Goal: Information Seeking & Learning: Learn about a topic

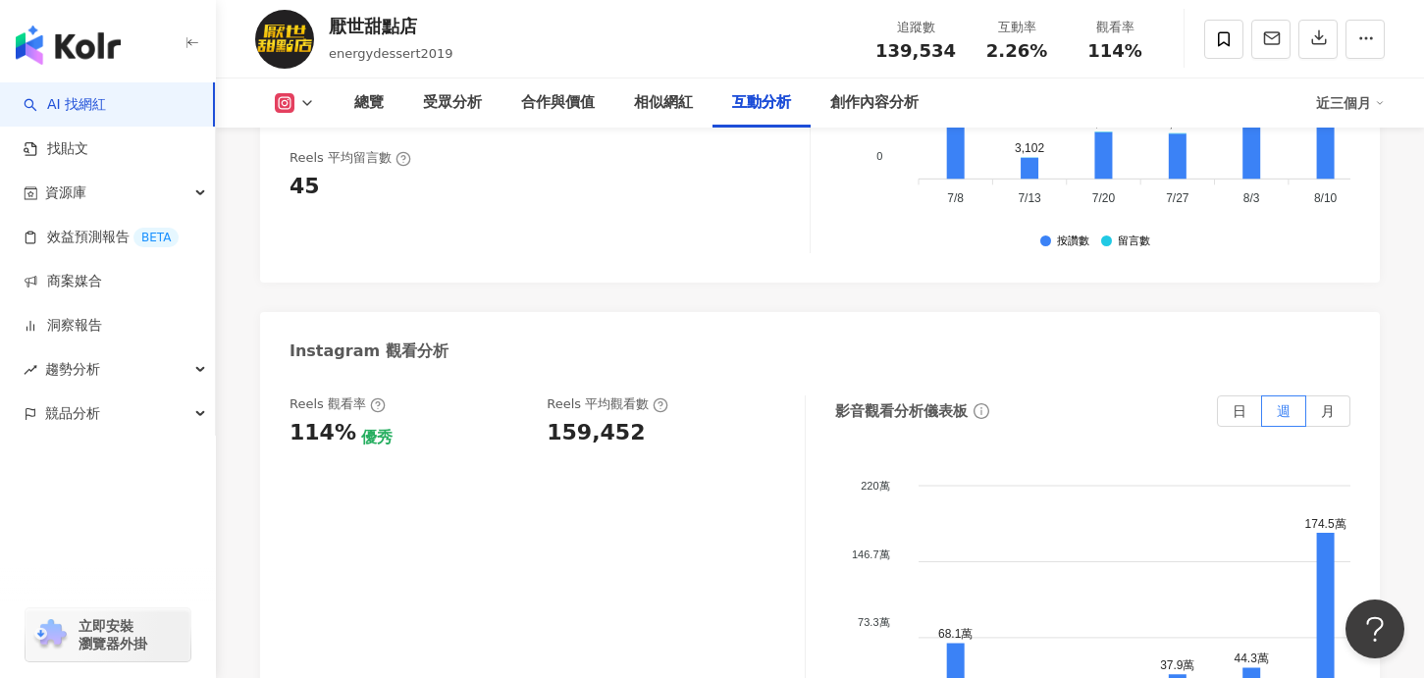
scroll to position [4232, 0]
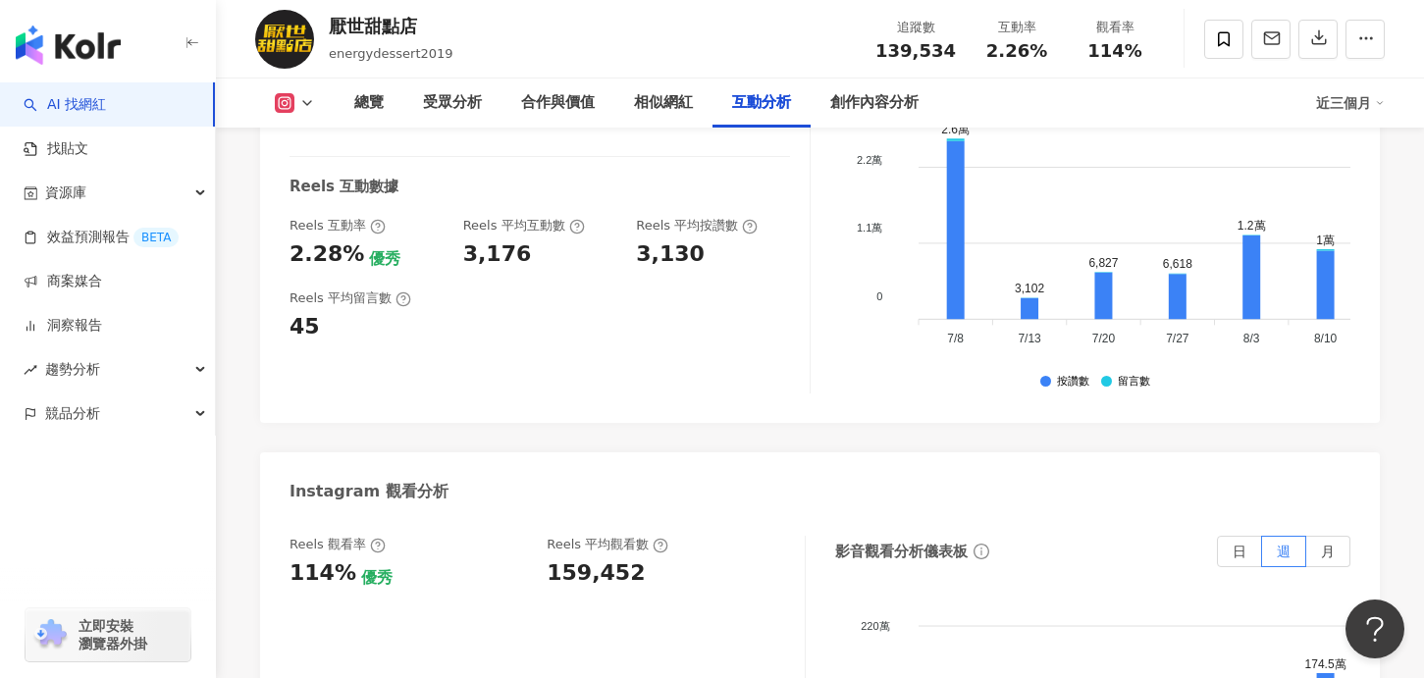
click at [303, 94] on button at bounding box center [295, 103] width 80 height 20
click at [336, 132] on button "Instagram" at bounding box center [326, 139] width 118 height 27
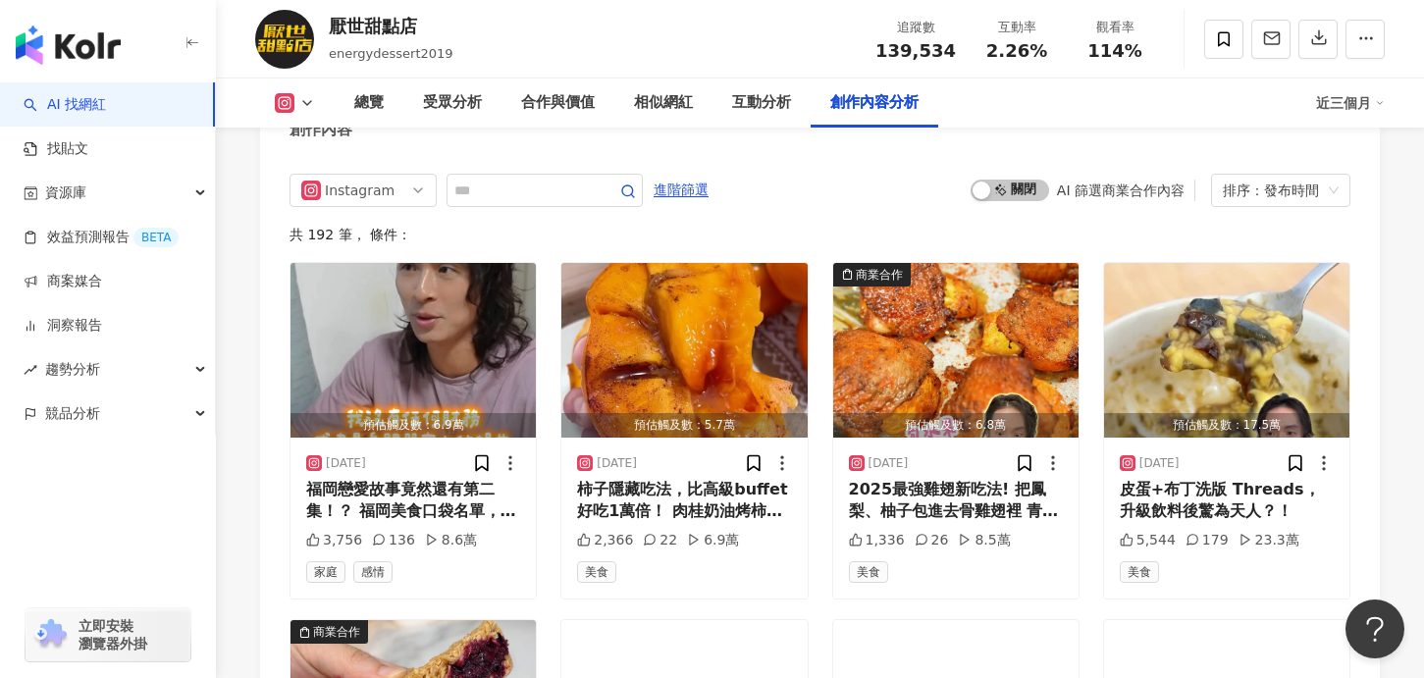
scroll to position [5725, 0]
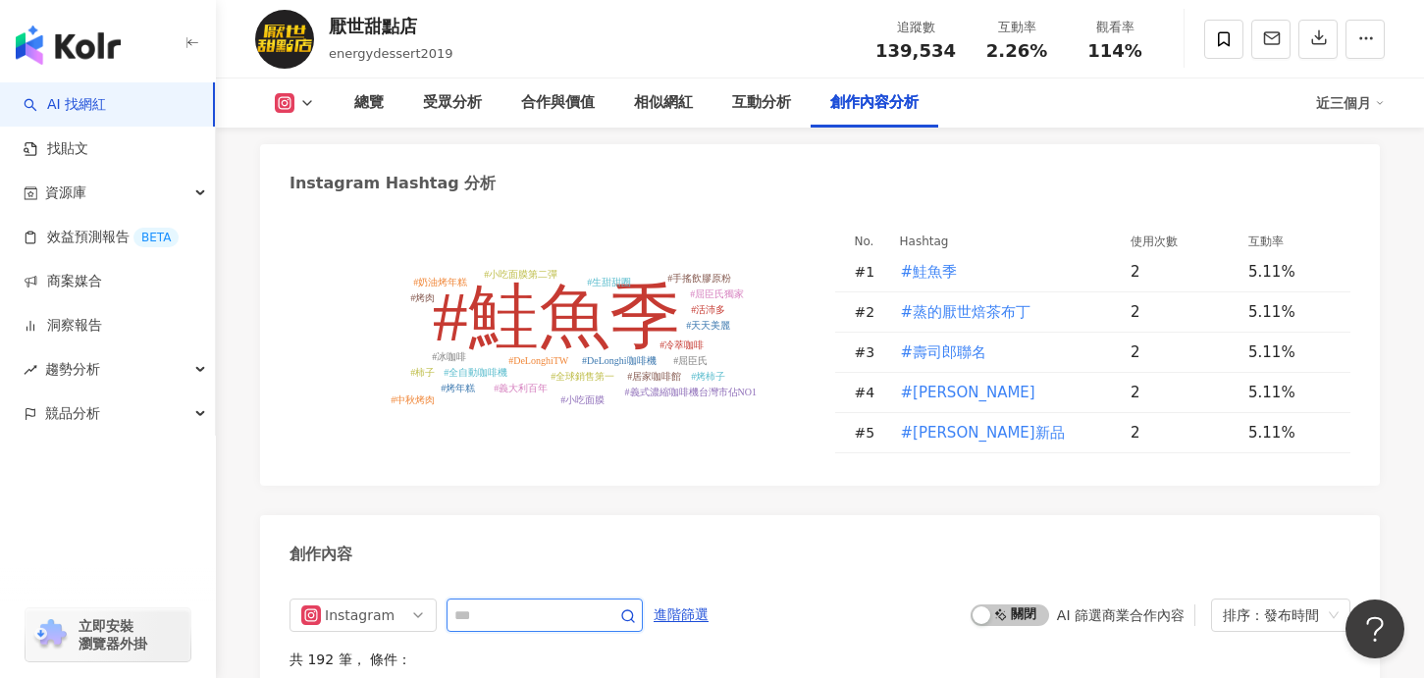
click at [538, 604] on input "text" at bounding box center [522, 616] width 137 height 24
type input "*"
type input "**"
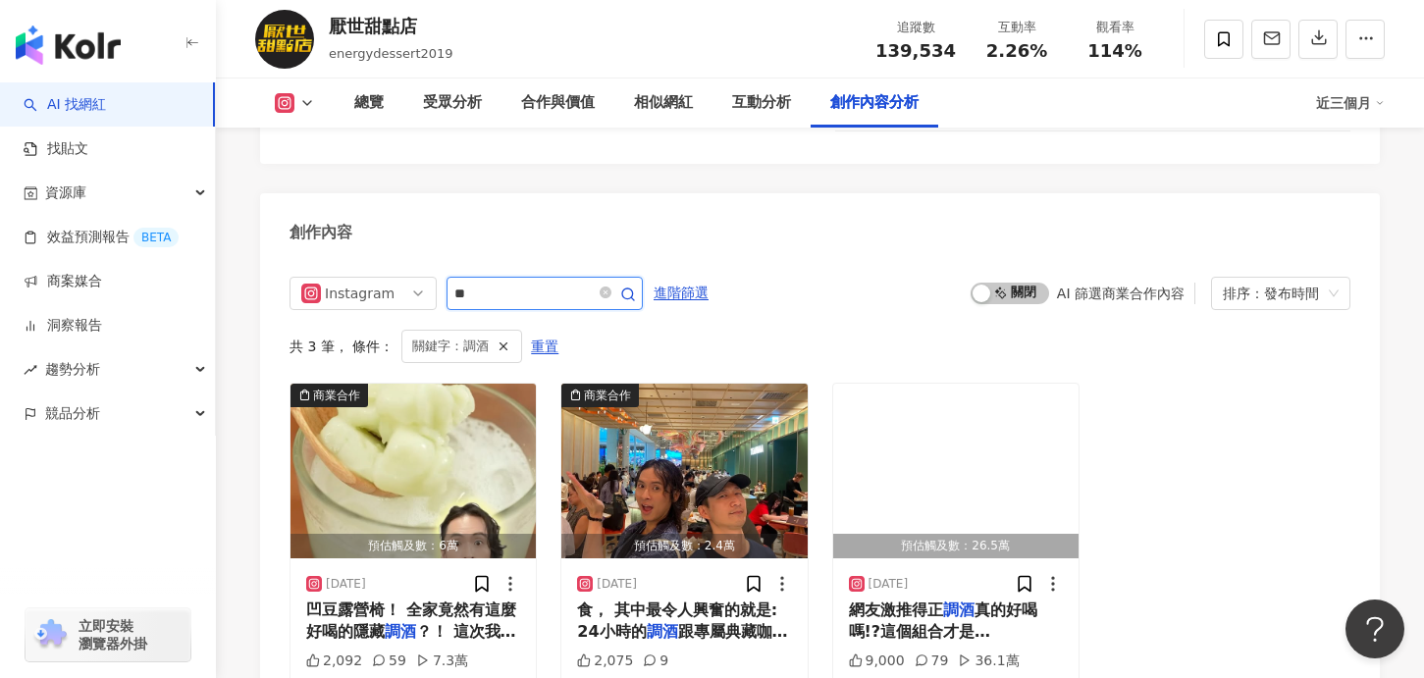
scroll to position [6049, 0]
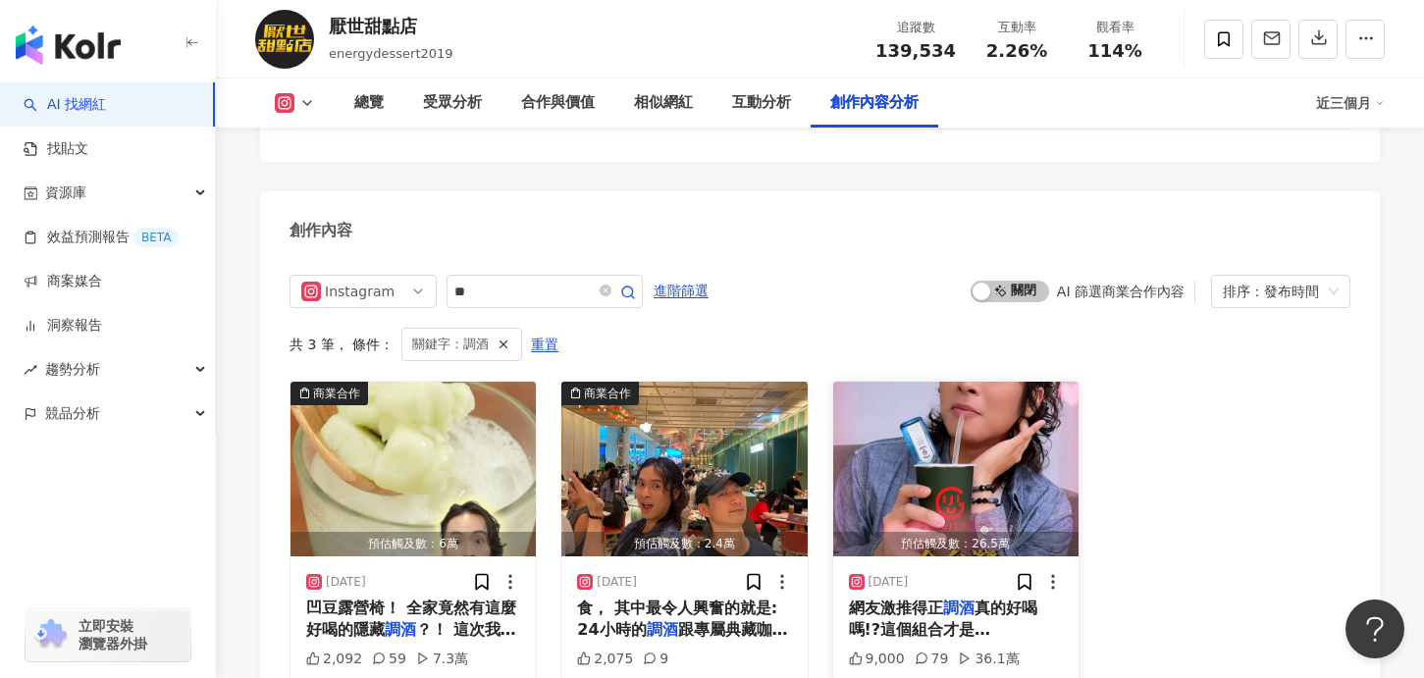
click at [967, 382] on img "button" at bounding box center [955, 469] width 245 height 175
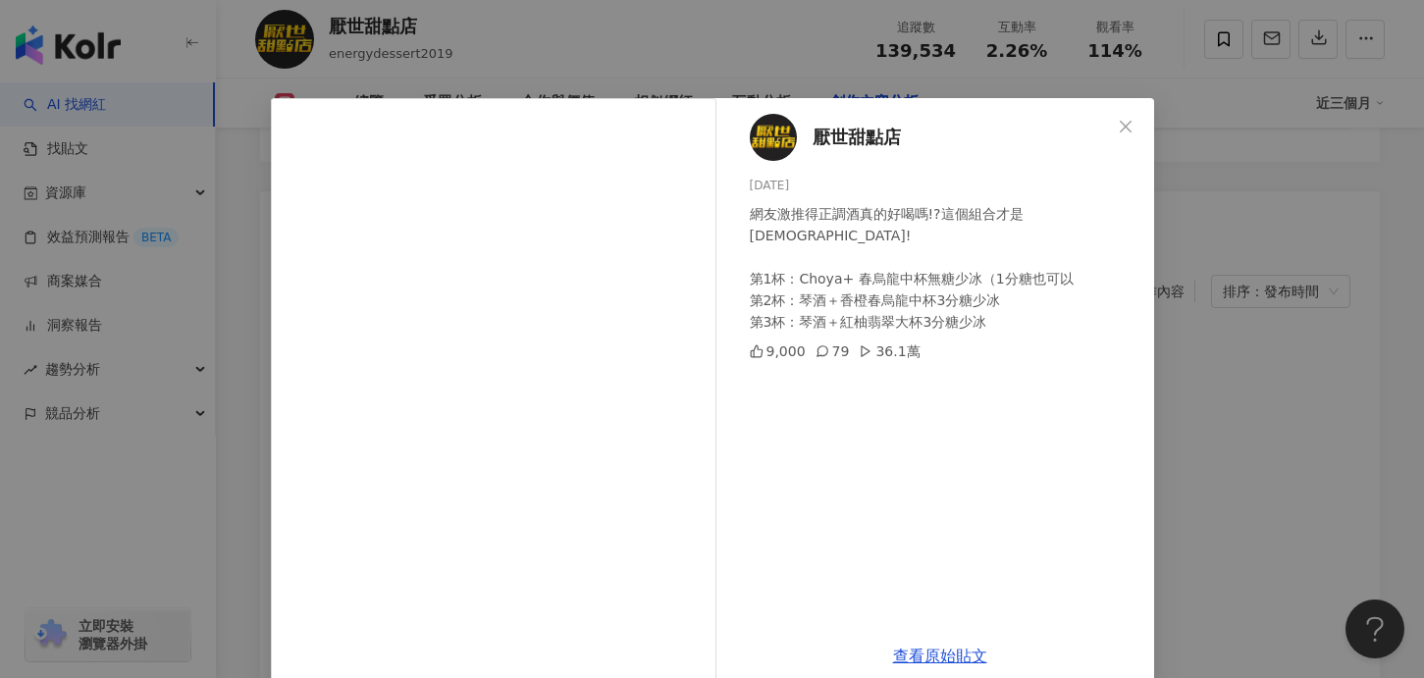
scroll to position [29, 0]
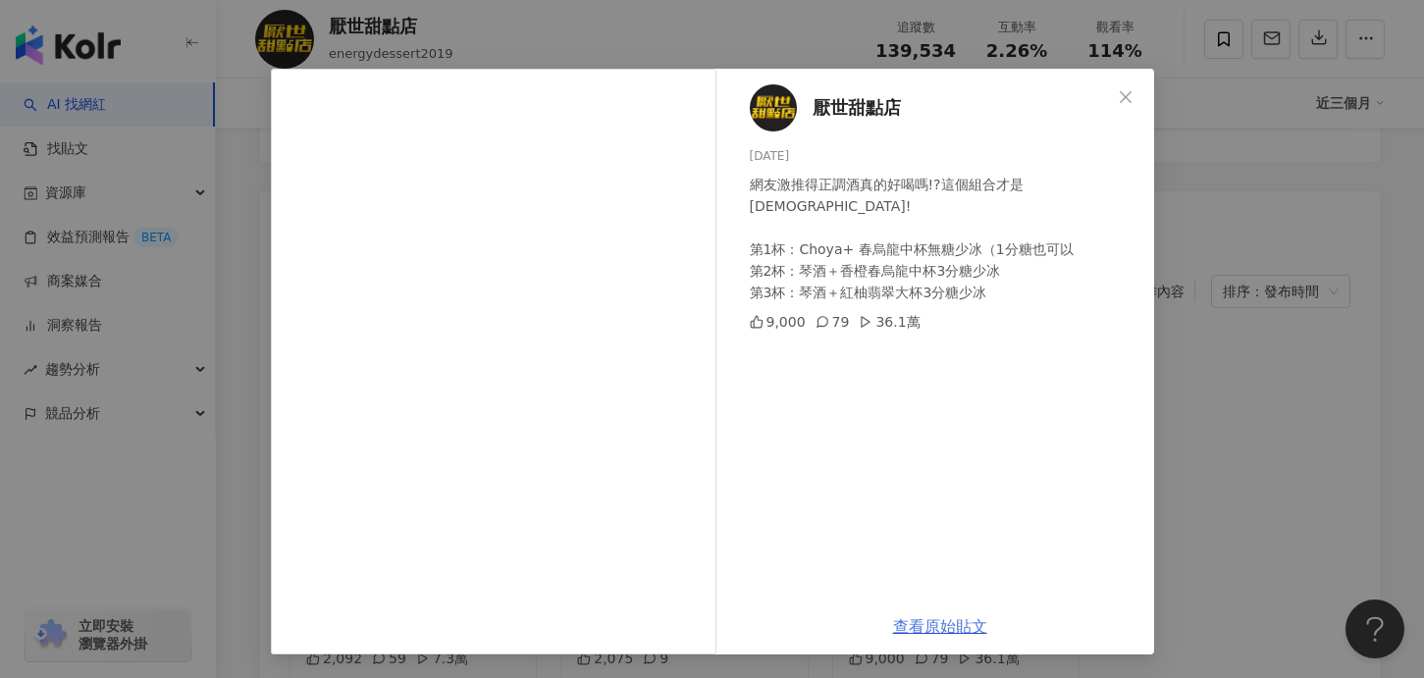
click at [937, 620] on link "查看原始貼文" at bounding box center [940, 626] width 94 height 19
click at [1126, 93] on icon "close" at bounding box center [1126, 97] width 16 height 16
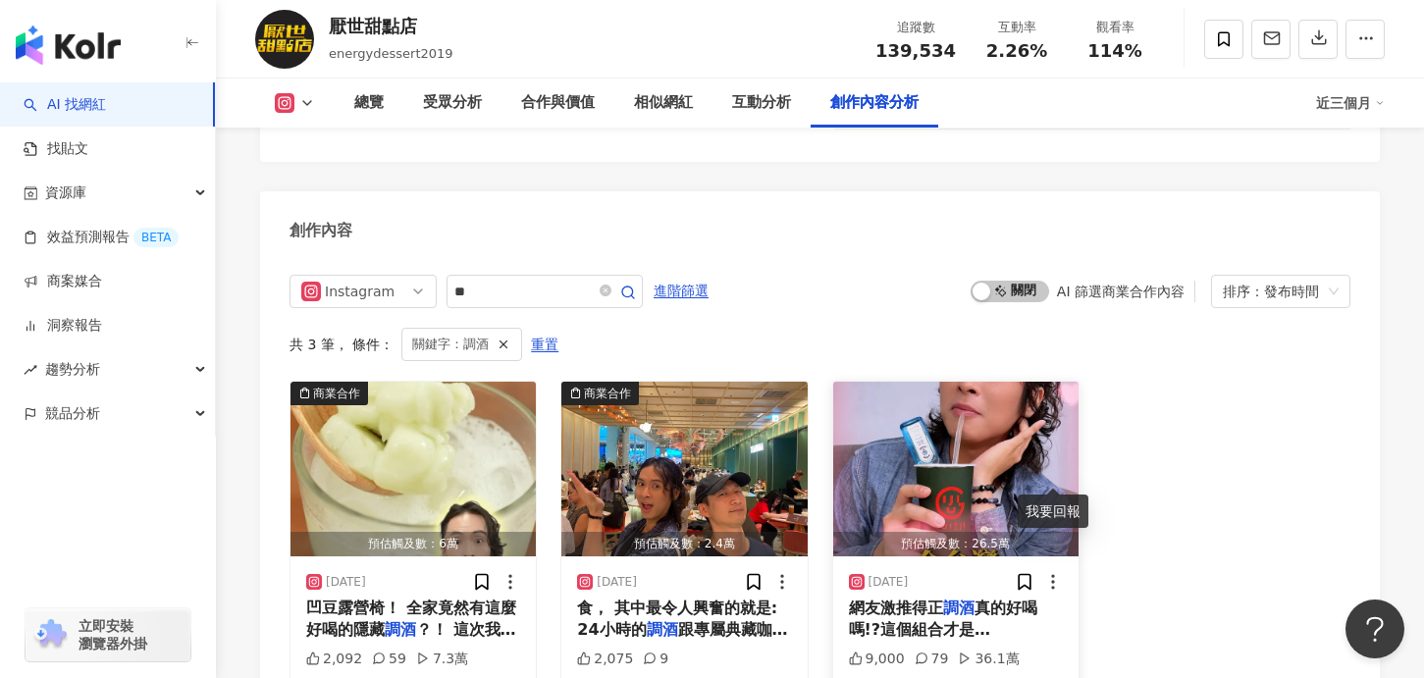
click at [1055, 572] on icon at bounding box center [1053, 582] width 20 height 20
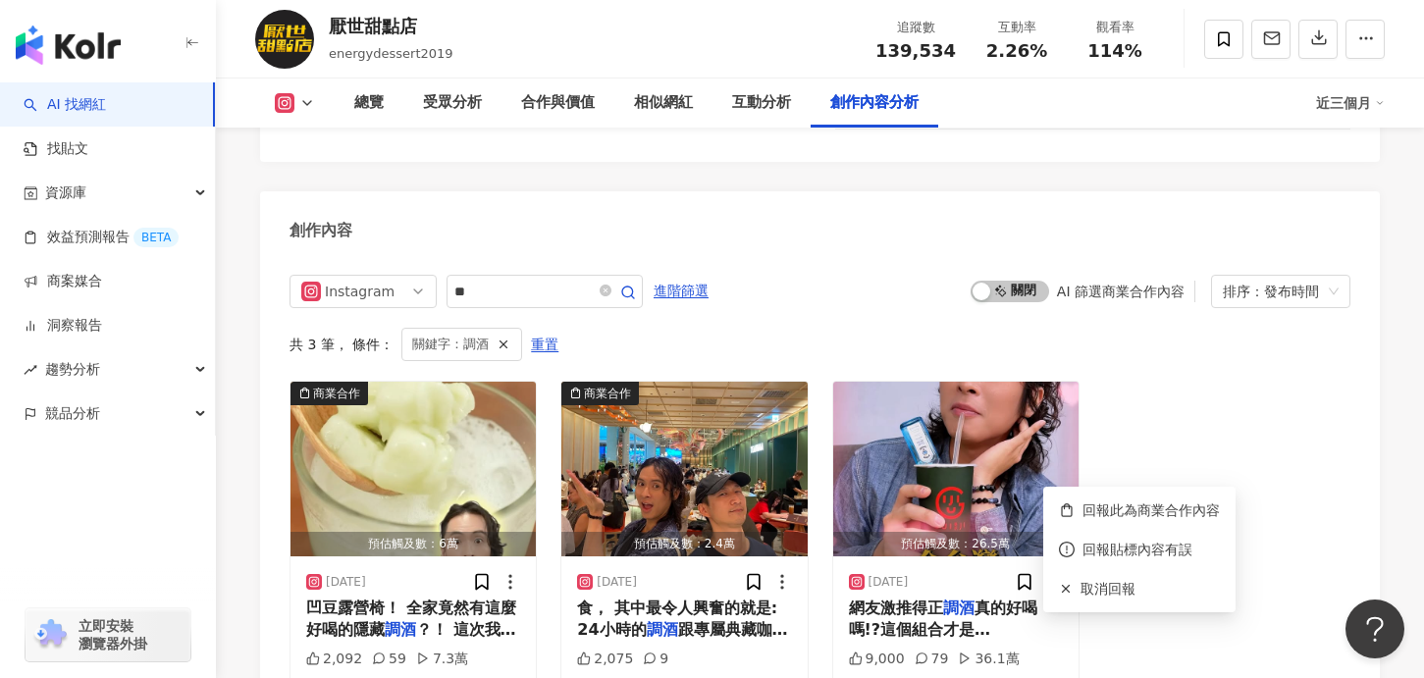
click at [1170, 454] on div "商業合作 預估觸及數：6萬 [DATE] 凹豆露營椅！ 全家竟然有這麼好喝的隱藏 調酒 ？！ 這次我們試了兩款創意喝法： ✨ 2,092 59 7.3萬 旅遊…" at bounding box center [820, 550] width 1061 height 338
